Goal: Task Accomplishment & Management: Complete application form

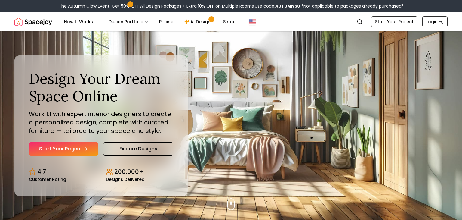
click at [421, 112] on div "Design Your Dream Space Online Work 1:1 with expert interior designers to creat…" at bounding box center [231, 125] width 462 height 188
click at [60, 149] on link "Start Your Project" at bounding box center [63, 148] width 69 height 13
click at [263, 80] on div "Design Your Dream Space Online Work 1:1 with expert interior designers to creat…" at bounding box center [231, 125] width 462 height 188
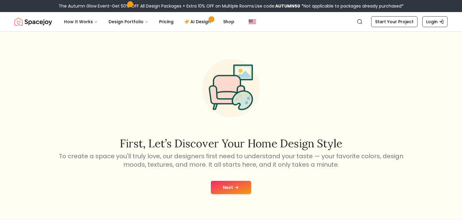
click at [225, 188] on button "Next" at bounding box center [231, 187] width 40 height 13
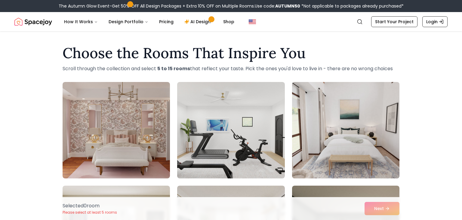
click at [355, 136] on img at bounding box center [345, 129] width 113 height 101
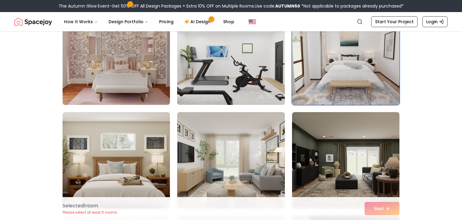
scroll to position [76, 0]
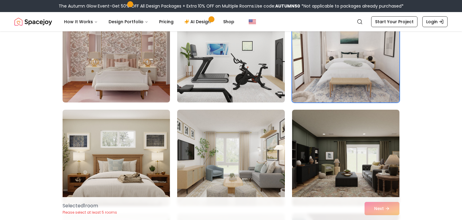
click at [361, 184] on img at bounding box center [345, 158] width 107 height 96
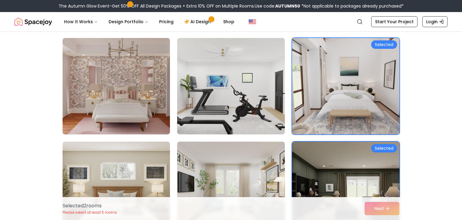
scroll to position [66, 0]
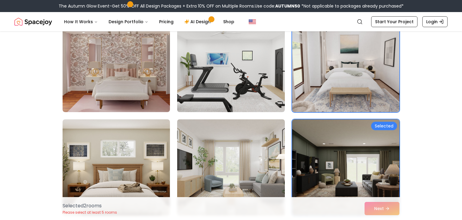
click at [256, 159] on img at bounding box center [230, 167] width 113 height 101
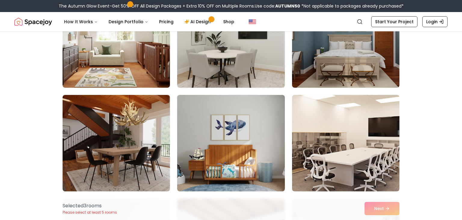
scroll to position [342, 0]
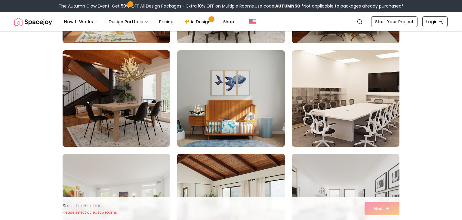
click at [257, 167] on img at bounding box center [230, 201] width 113 height 101
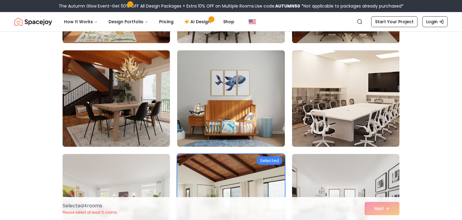
click at [380, 211] on div "Selected 4 room s Please select at least 5 rooms Next" at bounding box center [231, 208] width 347 height 23
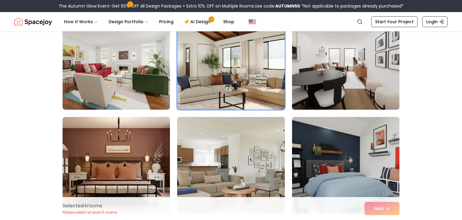
scroll to position [484, 0]
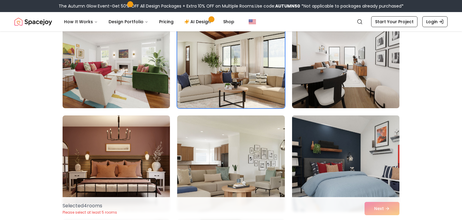
click at [353, 138] on img at bounding box center [345, 163] width 113 height 101
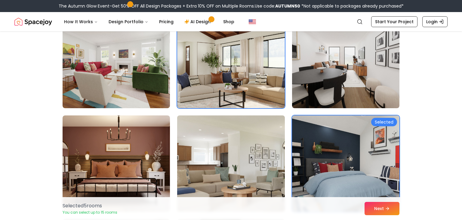
click at [222, 163] on img at bounding box center [230, 163] width 113 height 101
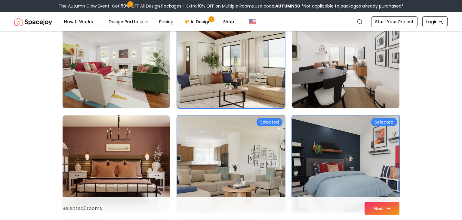
click at [376, 206] on button "Next" at bounding box center [382, 208] width 35 height 13
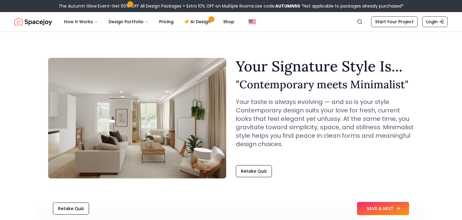
click at [383, 205] on button "SAVE & NEXT" at bounding box center [383, 208] width 52 height 13
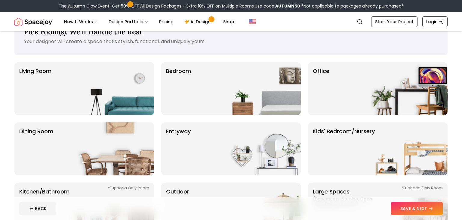
scroll to position [23, 0]
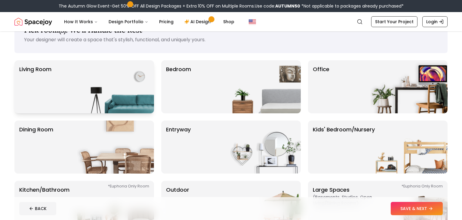
click at [100, 83] on img at bounding box center [115, 86] width 77 height 53
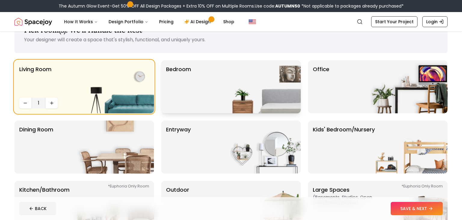
click at [235, 83] on img at bounding box center [262, 86] width 77 height 53
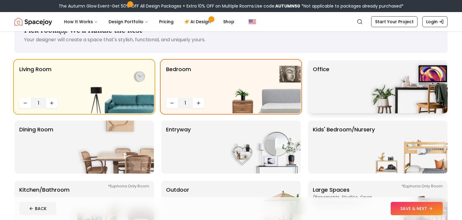
click at [363, 75] on div "Office" at bounding box center [378, 86] width 140 height 53
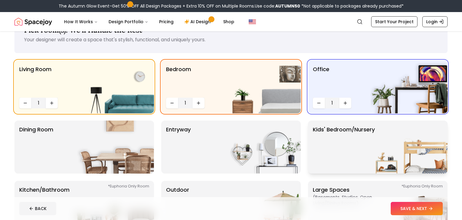
click at [350, 146] on p "Kids' Bedroom/Nursery" at bounding box center [344, 146] width 62 height 43
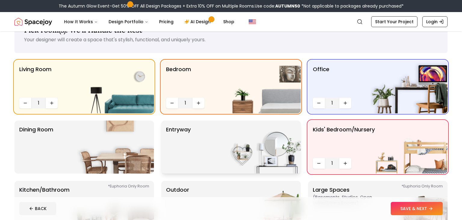
click at [177, 159] on p "entryway" at bounding box center [178, 146] width 25 height 43
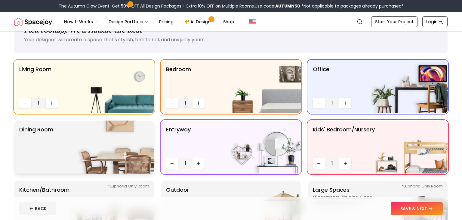
click at [83, 157] on img at bounding box center [115, 146] width 77 height 53
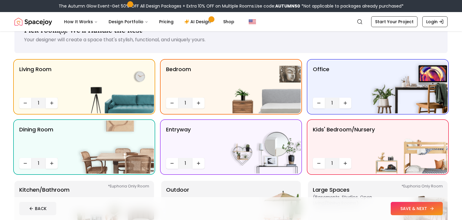
click at [429, 209] on button "SAVE & NEXT" at bounding box center [417, 208] width 52 height 13
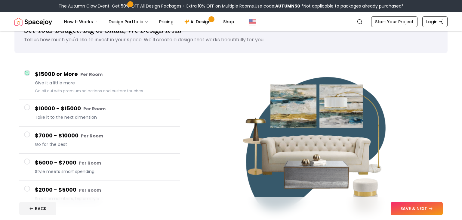
click at [26, 112] on button "$10000 - $15000 Per Room Take it to the next dimension" at bounding box center [99, 112] width 161 height 27
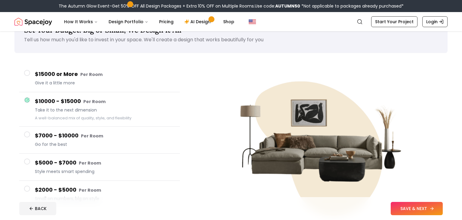
click at [423, 206] on button "SAVE & NEXT" at bounding box center [417, 208] width 52 height 13
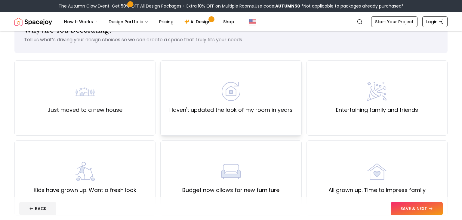
click at [255, 79] on div "Haven't updated the look of my room in years" at bounding box center [230, 97] width 141 height 75
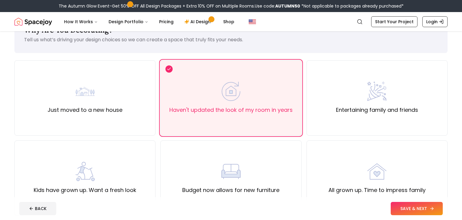
click at [412, 211] on button "SAVE & NEXT" at bounding box center [417, 208] width 52 height 13
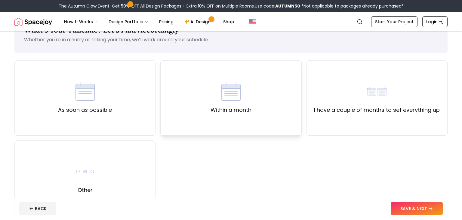
click at [216, 88] on div "Within a month" at bounding box center [231, 98] width 41 height 32
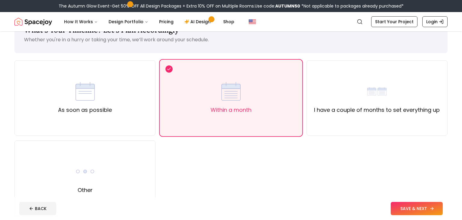
click at [434, 207] on button "SAVE & NEXT" at bounding box center [417, 208] width 52 height 13
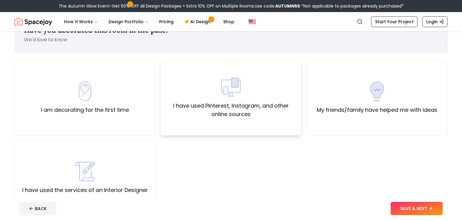
click at [193, 83] on div "I have used Pinterest, Instagram, and other online sources" at bounding box center [230, 97] width 131 height 41
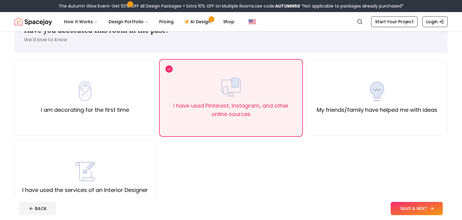
click at [415, 205] on button "SAVE & NEXT" at bounding box center [417, 208] width 52 height 13
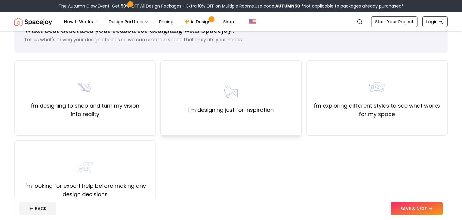
click at [242, 83] on div "I'm designing just for inspiration" at bounding box center [230, 98] width 85 height 32
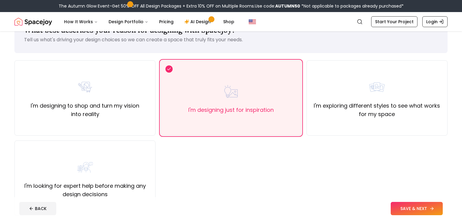
click at [412, 208] on button "SAVE & NEXT" at bounding box center [417, 208] width 52 height 13
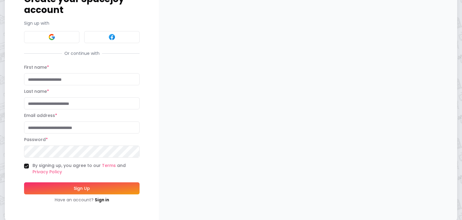
scroll to position [50, 0]
